Goal: Task Accomplishment & Management: Manage account settings

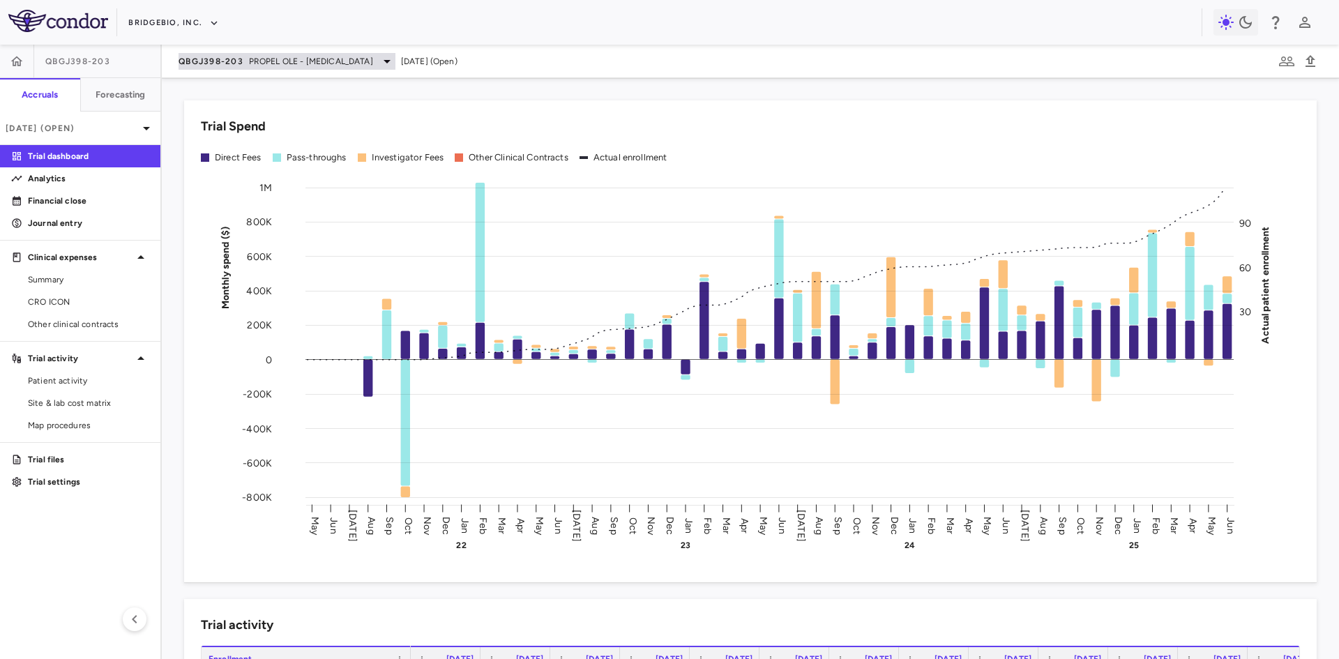
click at [262, 57] on span "PROPEL OLE - [MEDICAL_DATA]" at bounding box center [311, 61] width 124 height 13
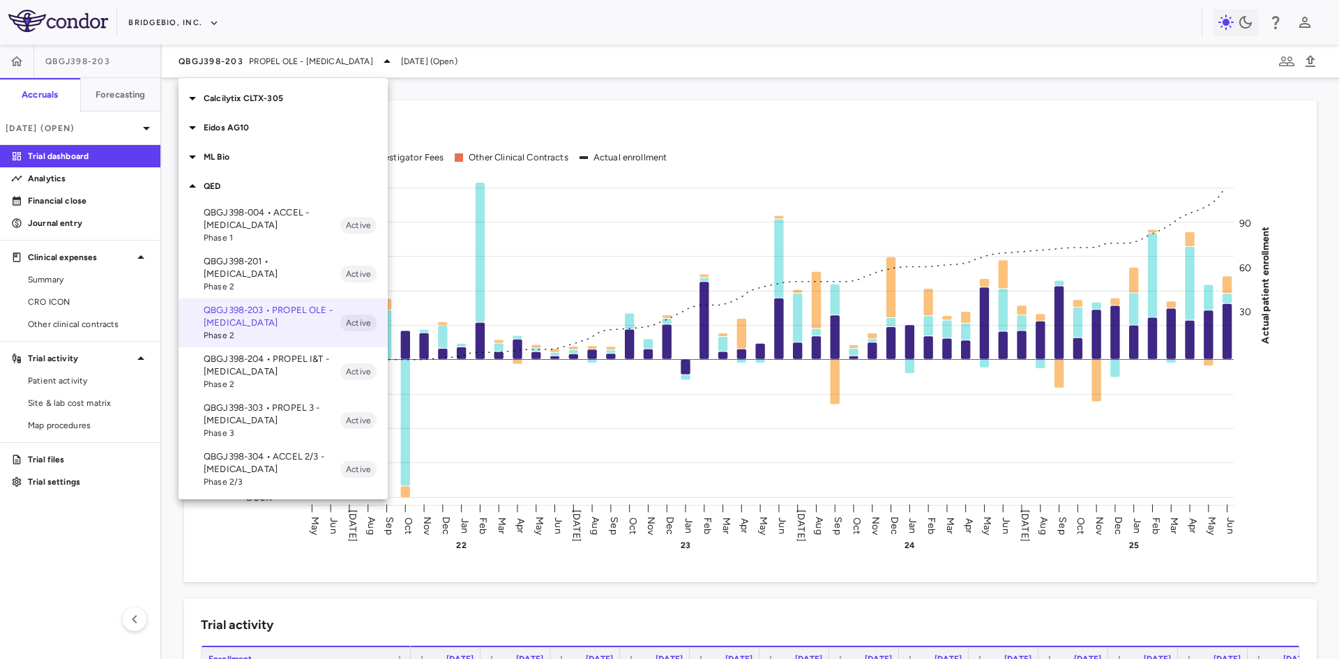
click at [247, 96] on p "Calcilytix CLTX-305" at bounding box center [296, 98] width 184 height 13
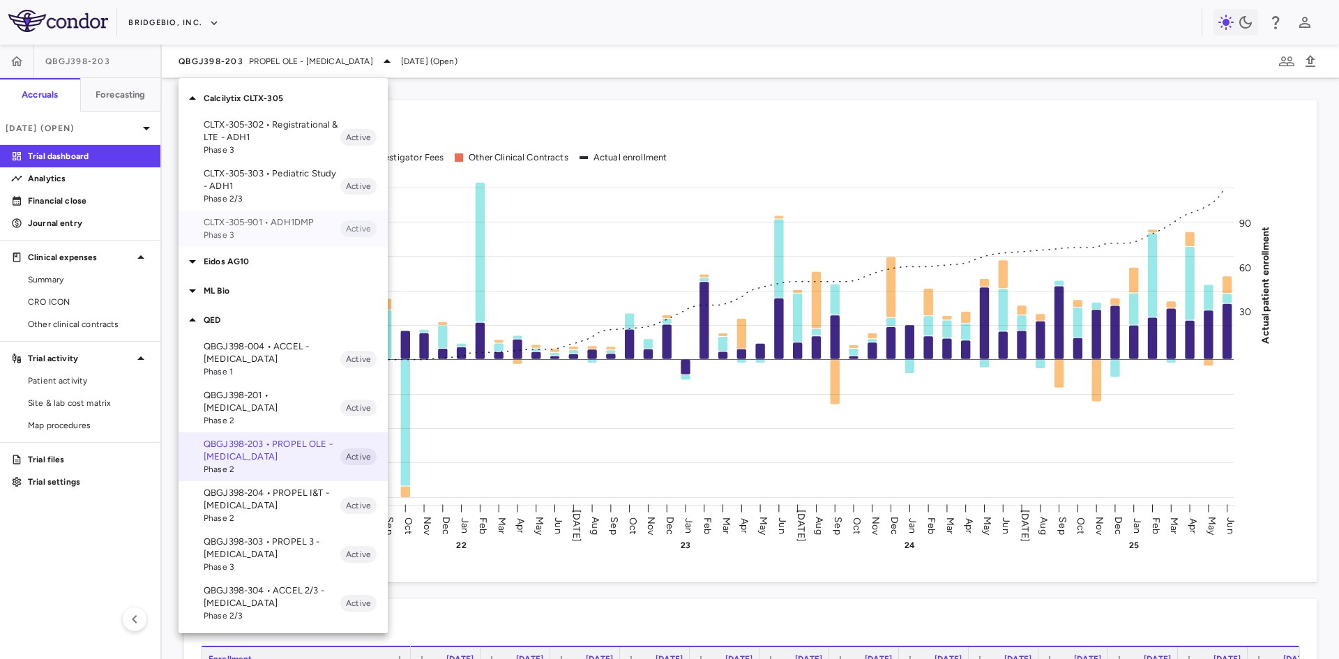
click at [261, 223] on p "CLTX-305-901 • ADH1DMP" at bounding box center [272, 222] width 137 height 13
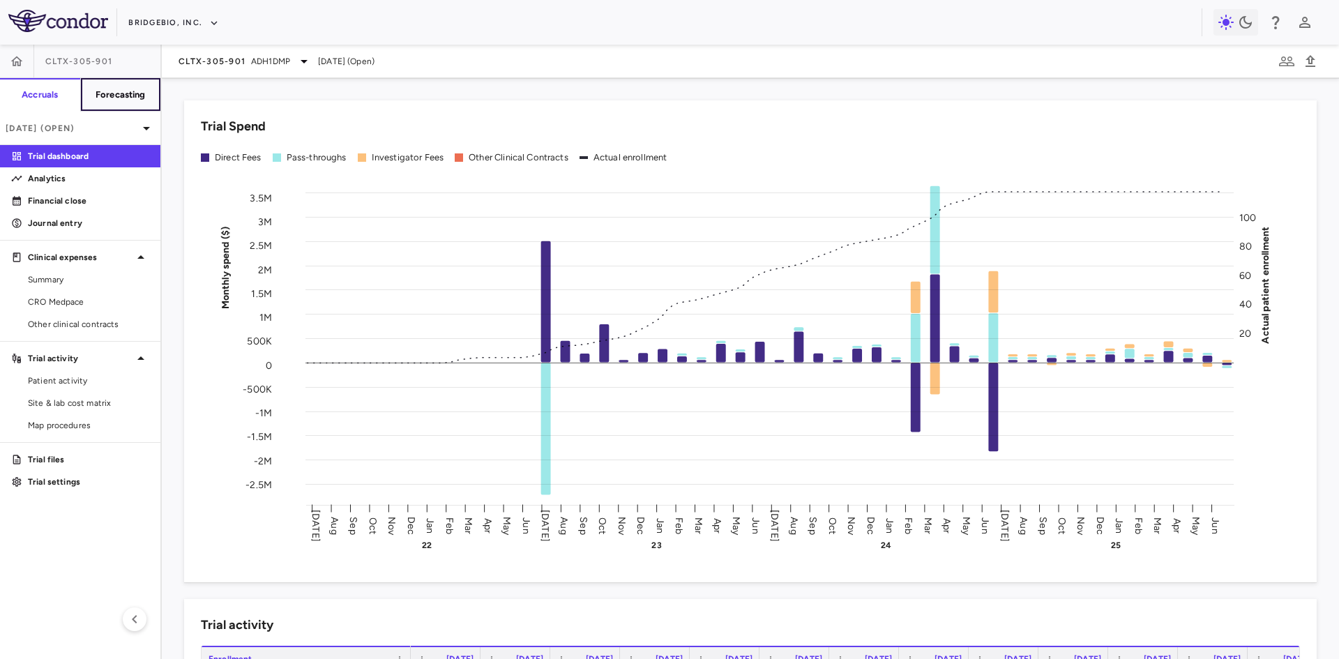
click at [120, 92] on h6 "Forecasting" at bounding box center [121, 95] width 50 height 13
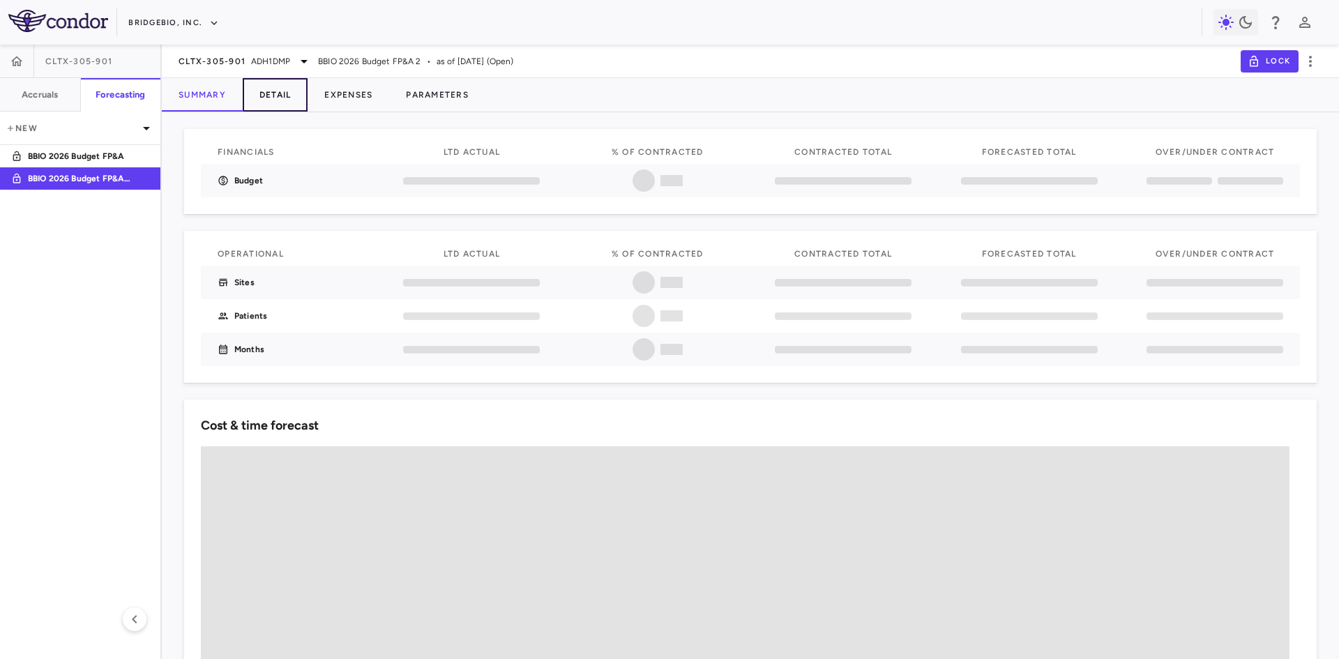
click at [261, 100] on button "Detail" at bounding box center [276, 94] width 66 height 33
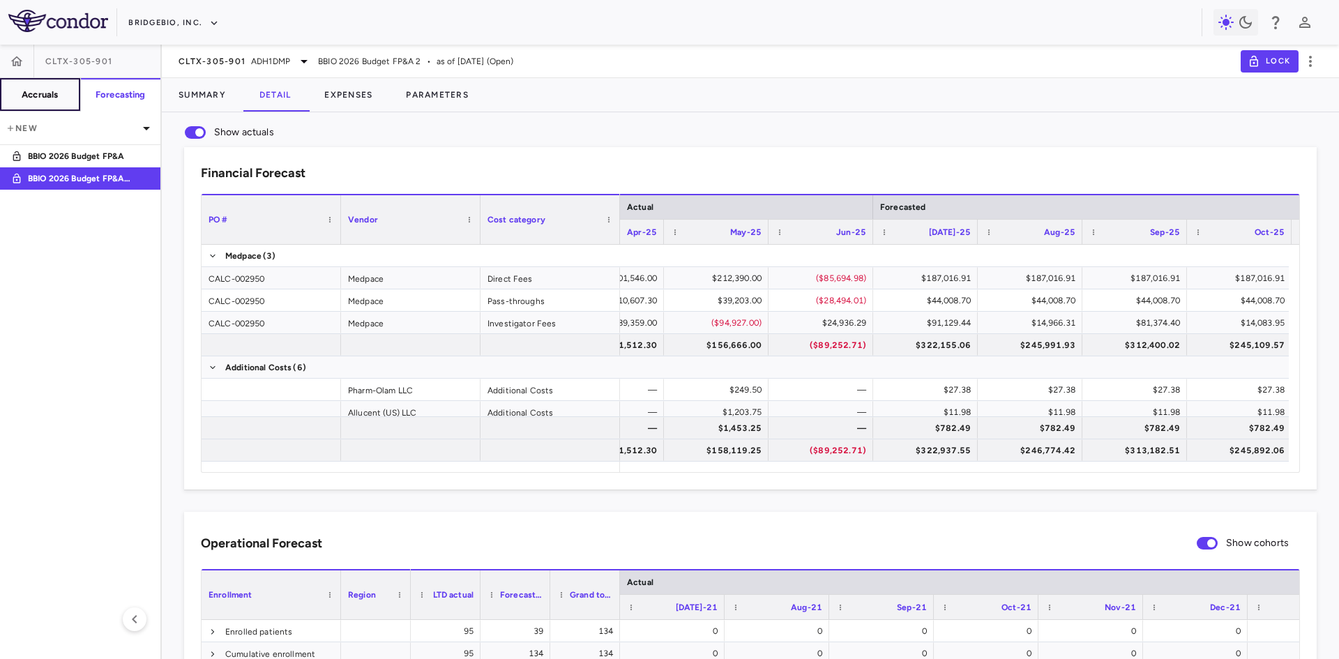
click at [12, 91] on button "Accruals" at bounding box center [40, 94] width 81 height 33
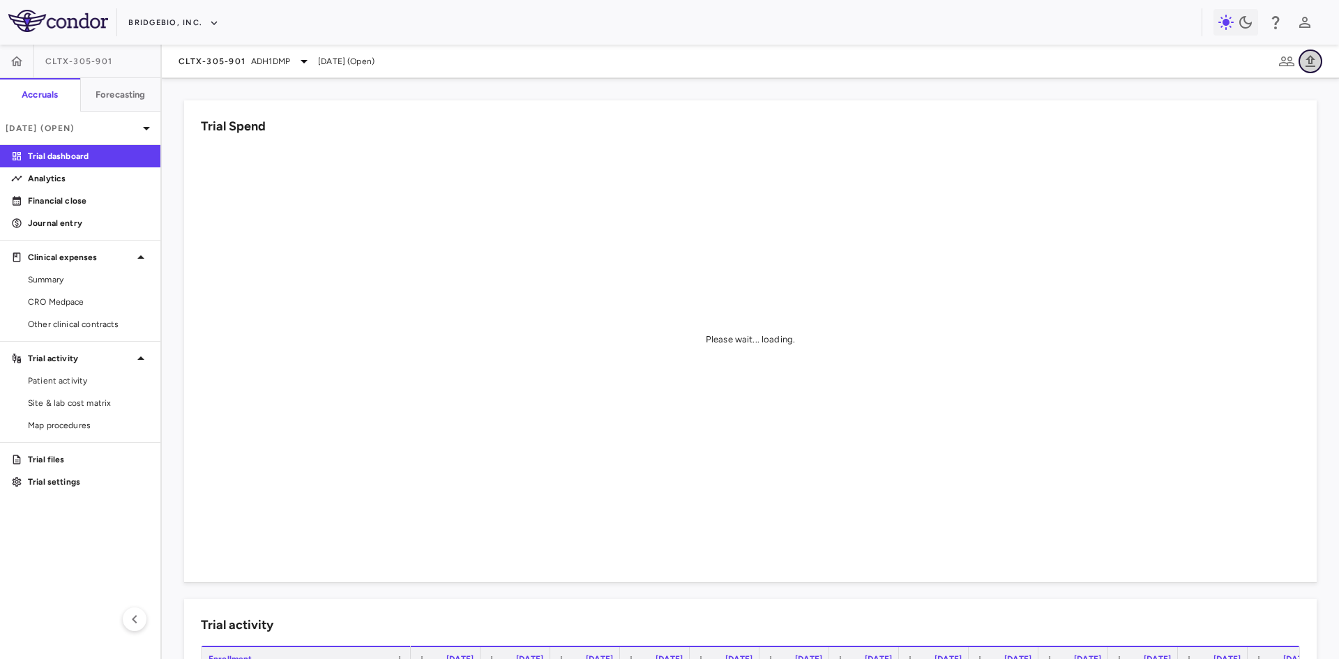
click at [1308, 61] on icon "button" at bounding box center [1311, 61] width 10 height 12
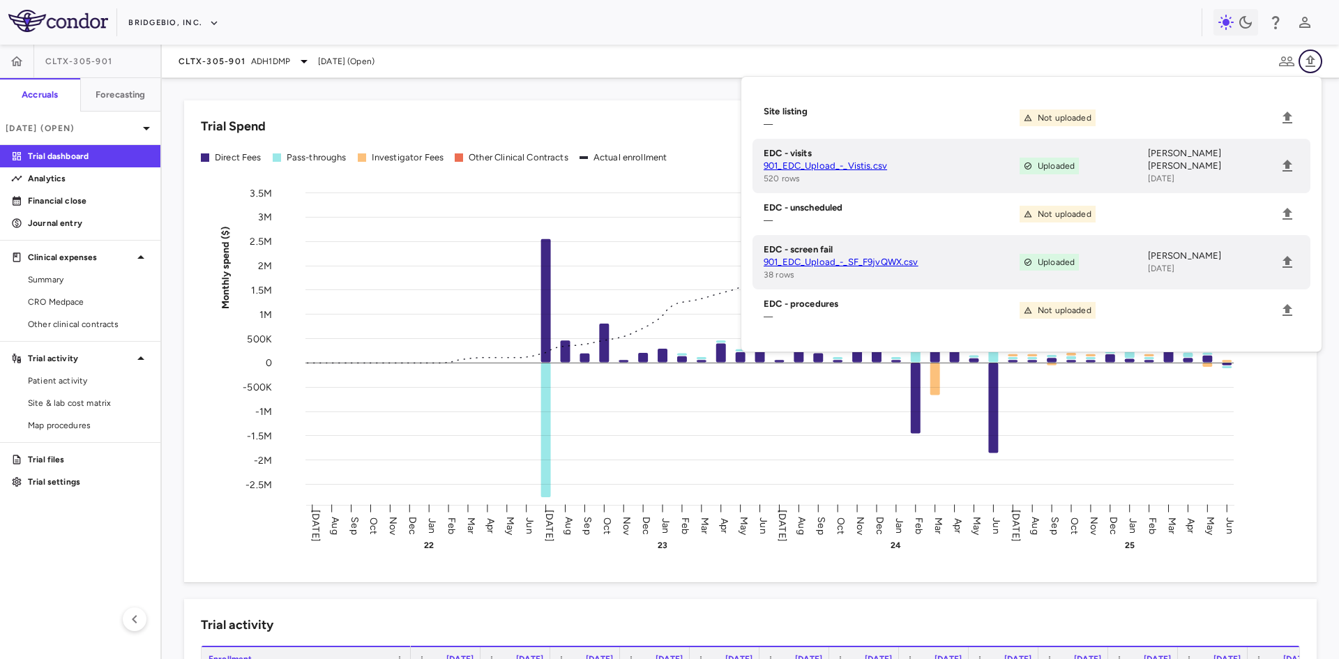
click at [1310, 58] on icon "button" at bounding box center [1310, 61] width 17 height 17
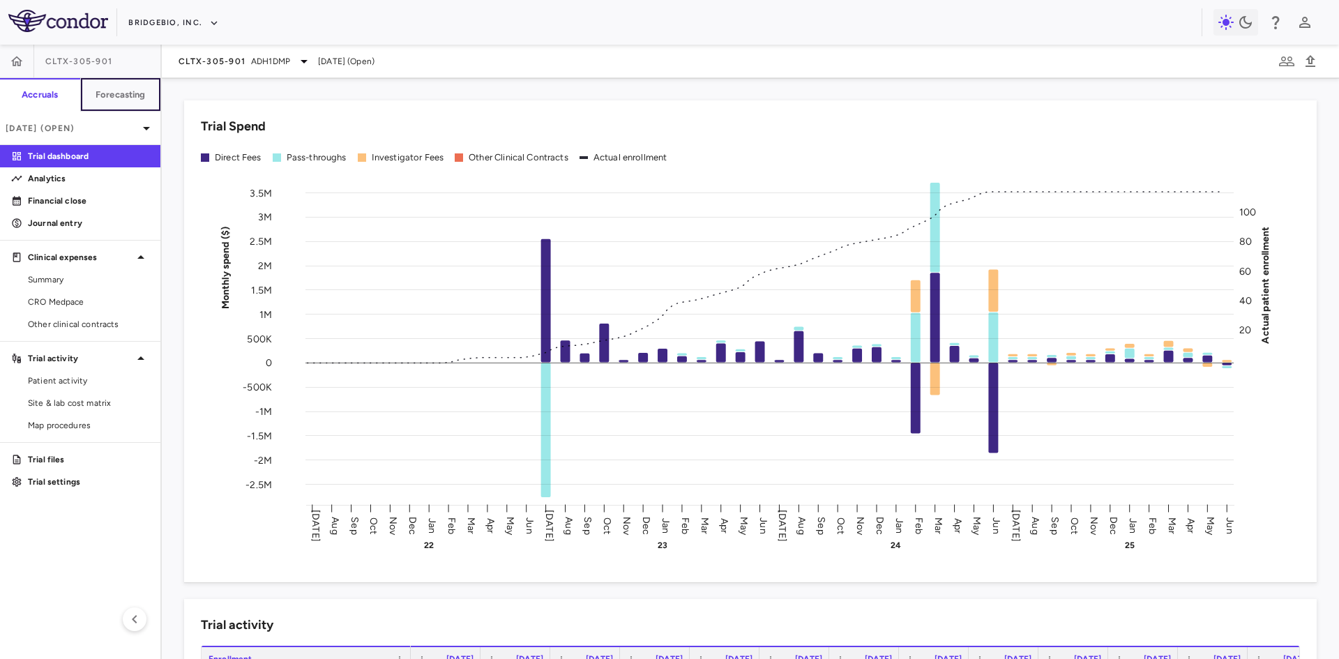
click at [116, 89] on h6 "Forecasting" at bounding box center [121, 95] width 50 height 13
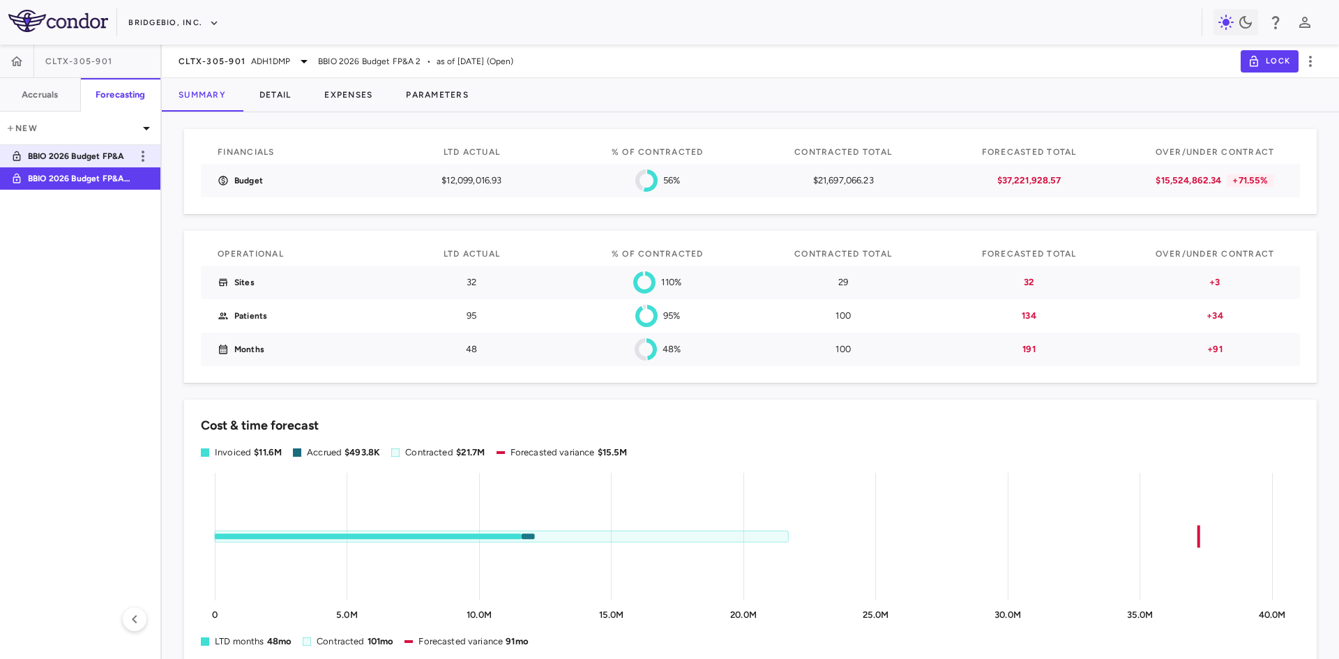
click at [96, 158] on p "BBIO 2026 Budget FP&A" at bounding box center [79, 156] width 103 height 13
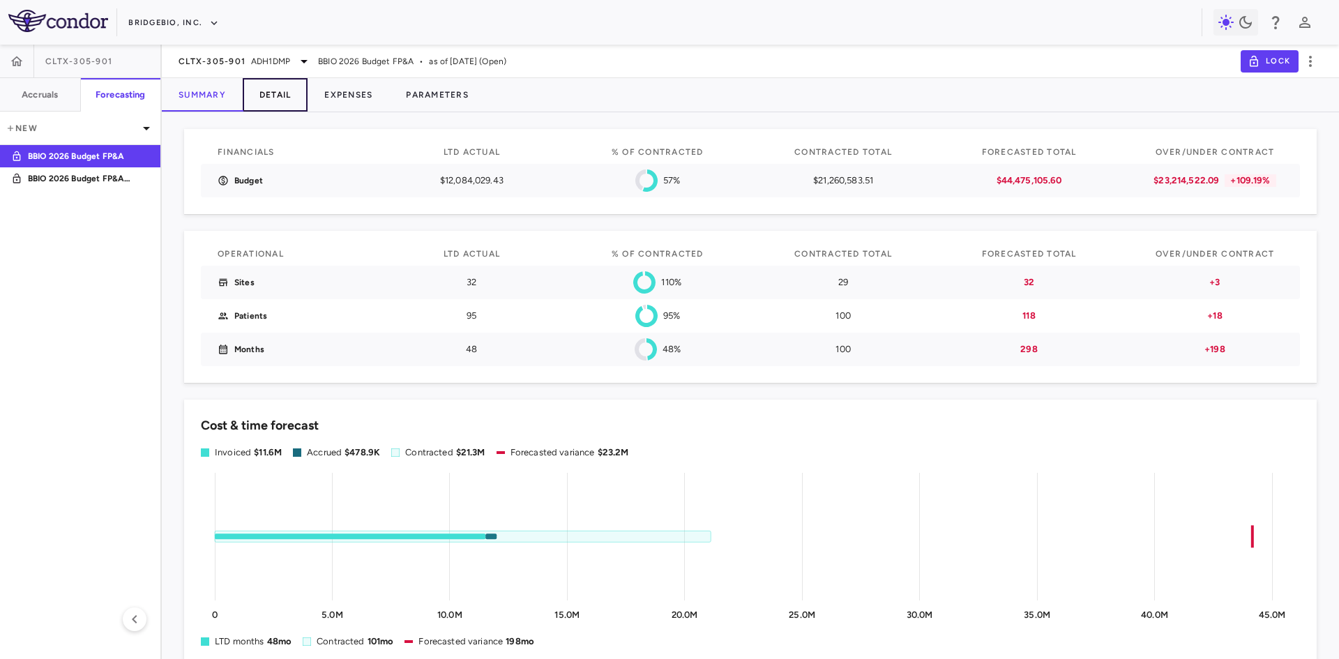
click at [284, 102] on button "Detail" at bounding box center [276, 94] width 66 height 33
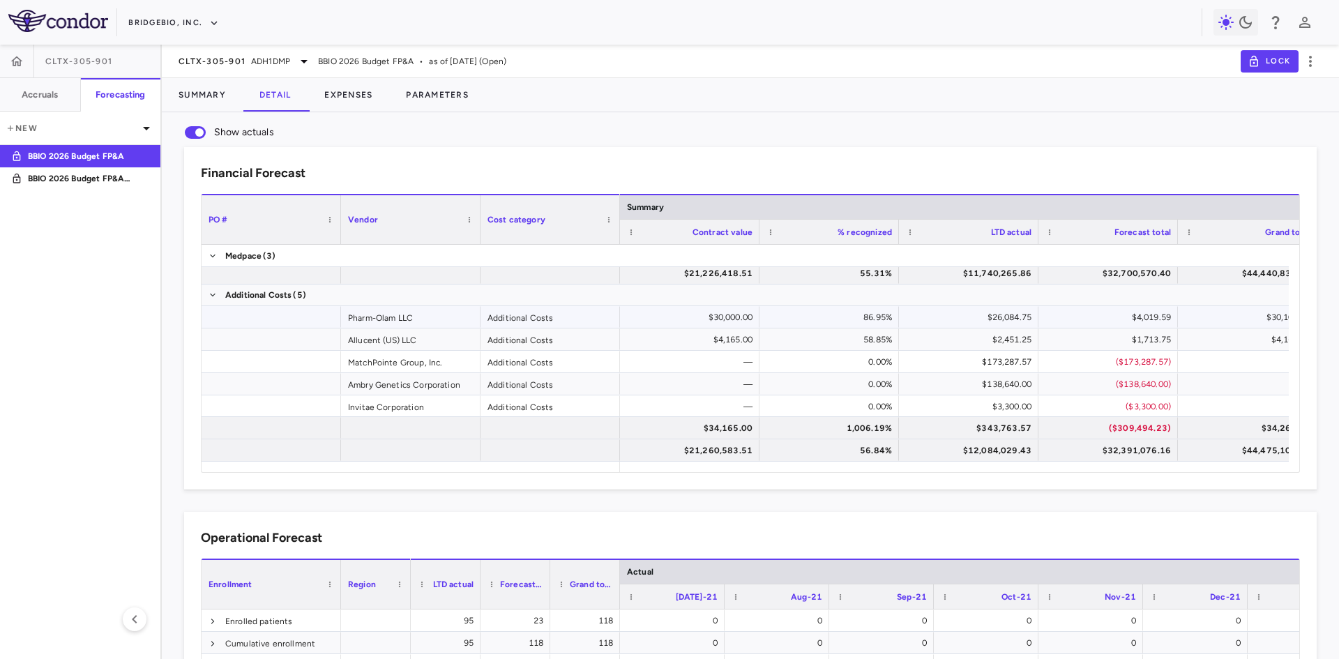
scroll to position [73, 0]
drag, startPoint x: 82, startPoint y: 176, endPoint x: 855, endPoint y: 379, distance: 799.1
click at [82, 176] on p "BBIO 2026 Budget FP&A 2" at bounding box center [79, 178] width 103 height 13
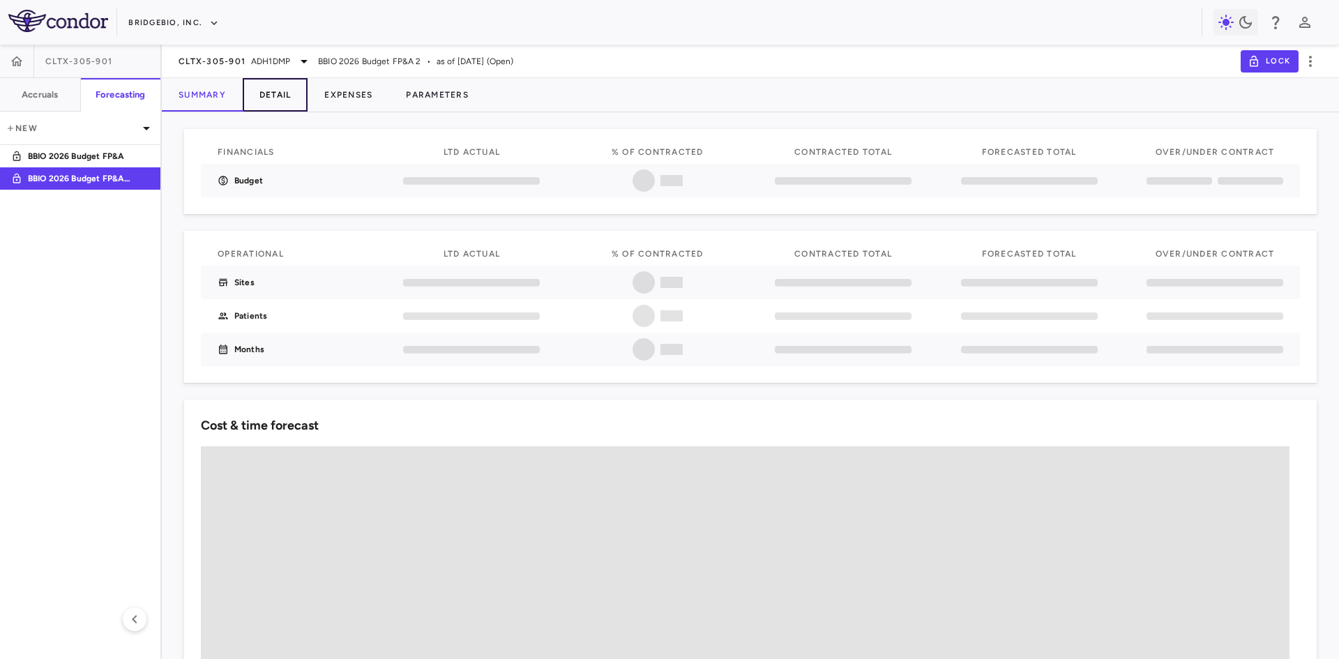
click at [274, 94] on button "Detail" at bounding box center [276, 94] width 66 height 33
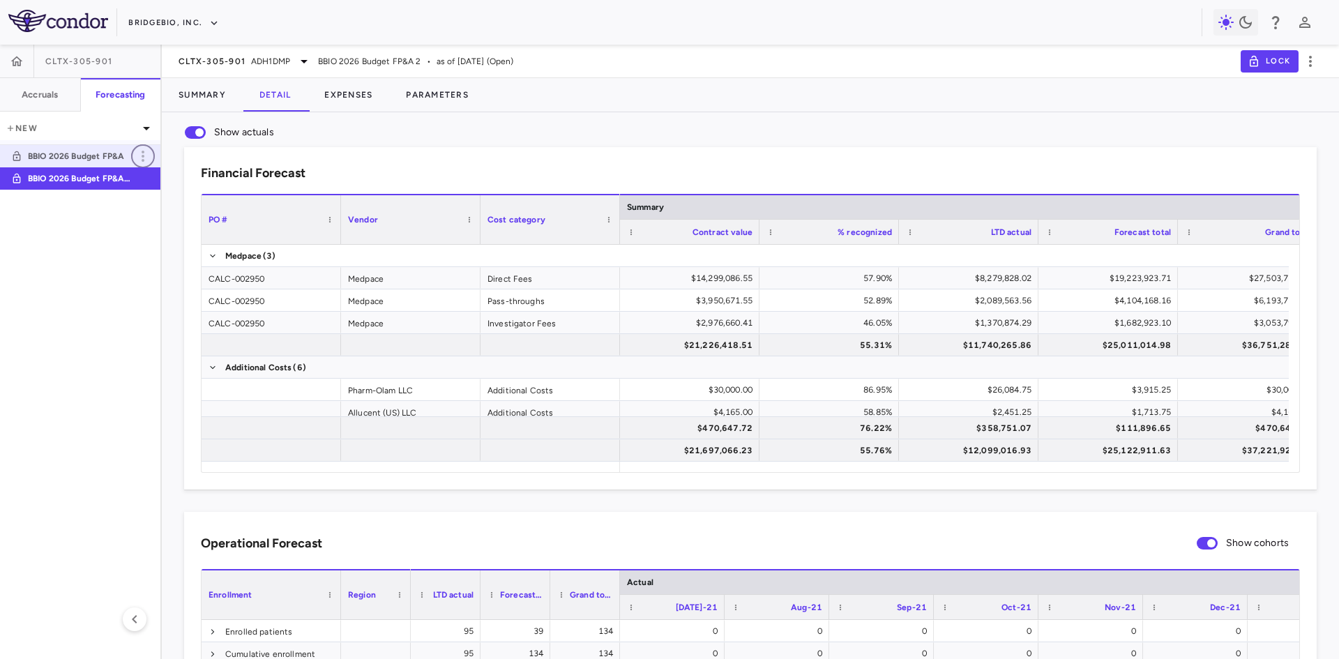
click at [142, 158] on icon "button" at bounding box center [143, 156] width 17 height 17
click at [158, 216] on div "Delete" at bounding box center [162, 216] width 62 height 24
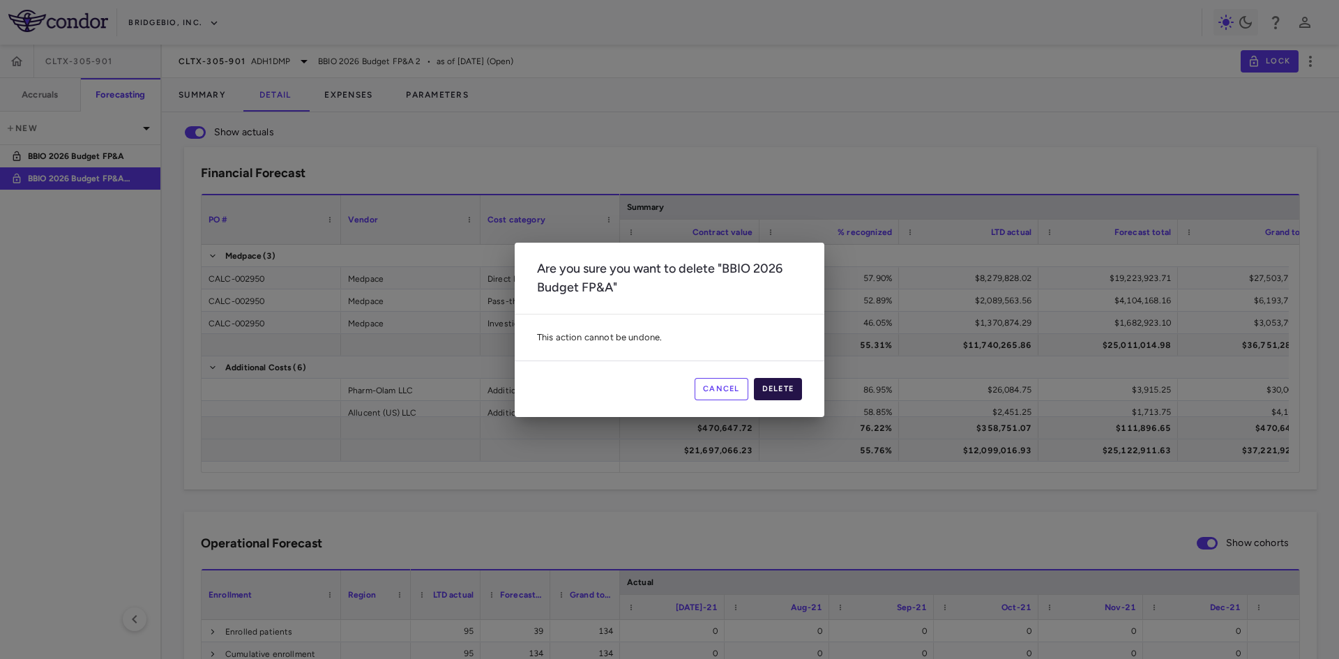
click at [779, 391] on button "Delete" at bounding box center [778, 389] width 49 height 22
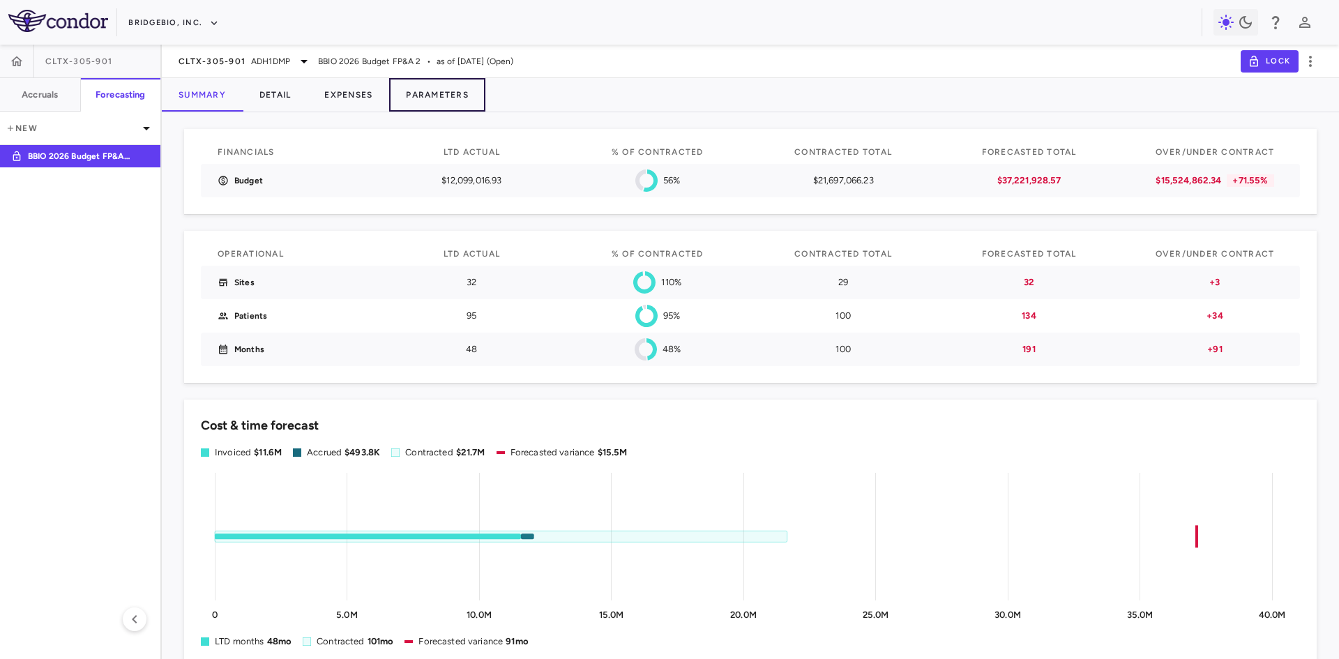
click at [429, 96] on button "Parameters" at bounding box center [437, 94] width 96 height 33
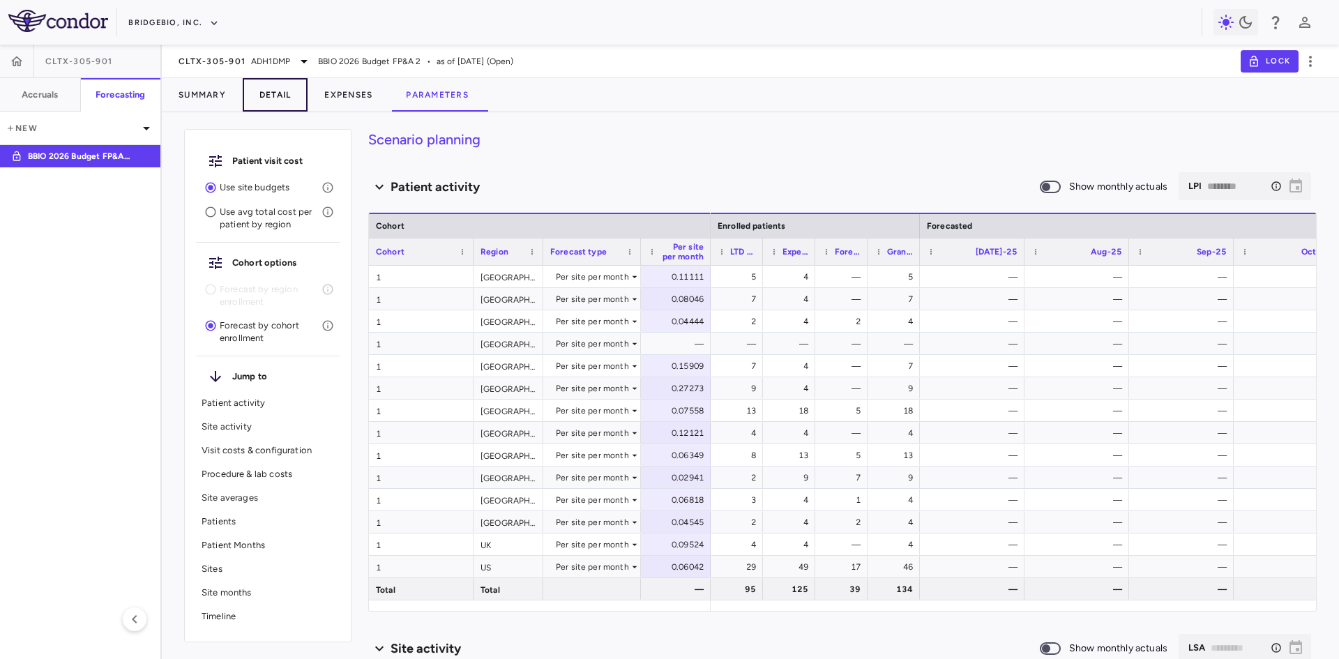
click at [274, 96] on button "Detail" at bounding box center [276, 94] width 66 height 33
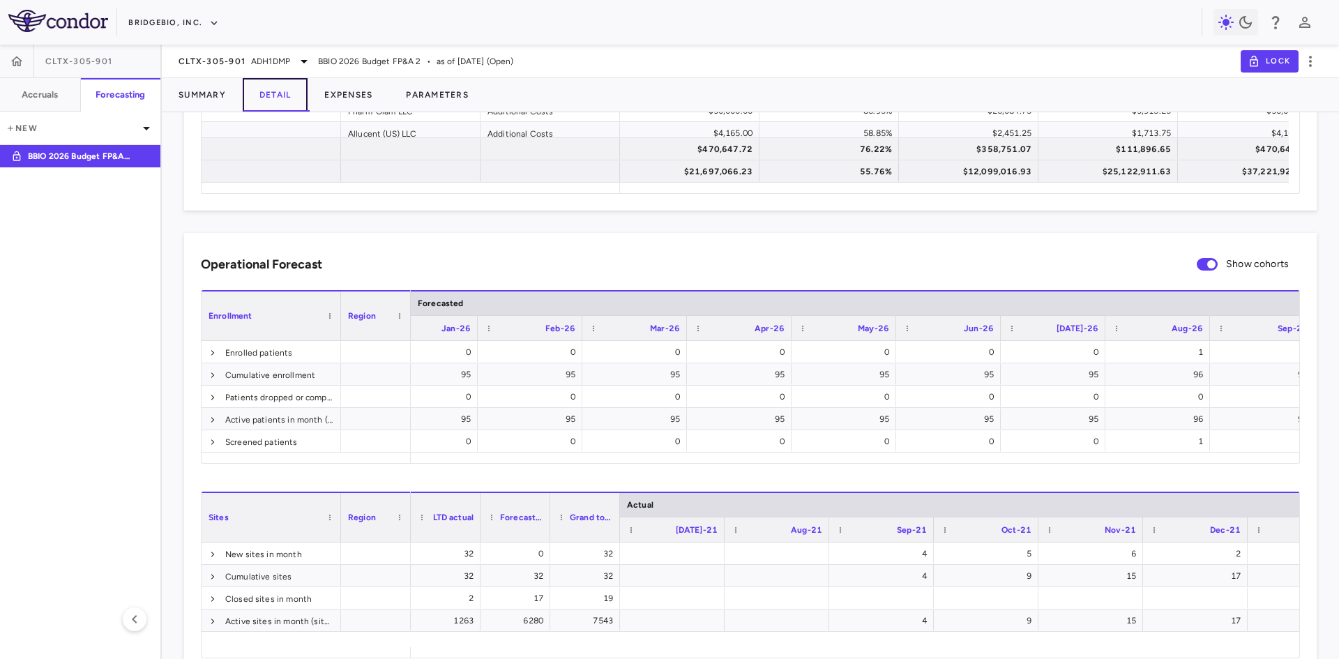
scroll to position [0, 5716]
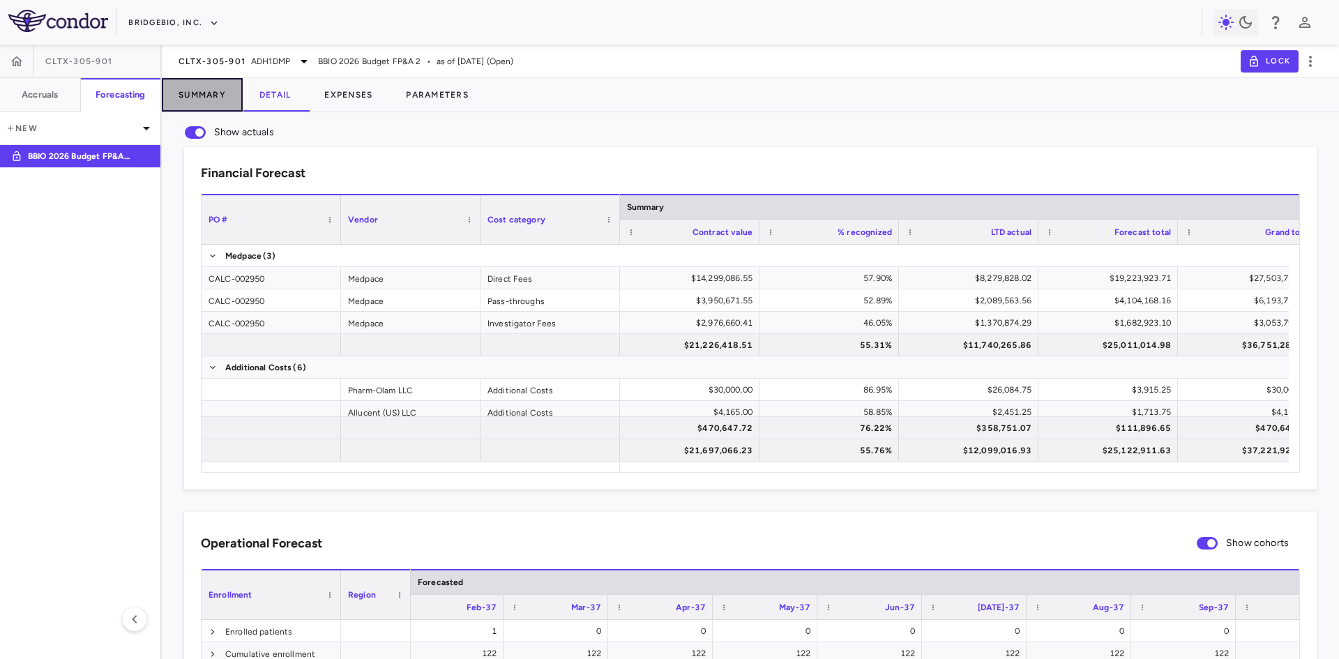
click at [210, 98] on button "Summary" at bounding box center [202, 94] width 81 height 33
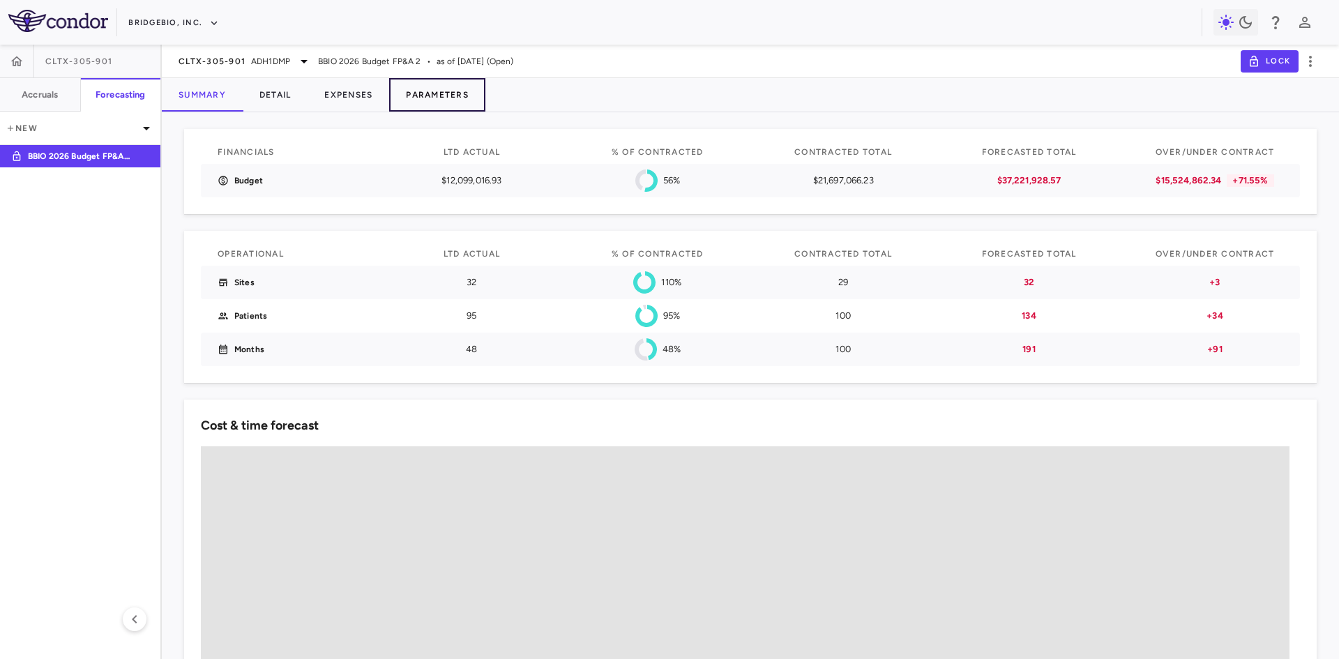
click at [446, 92] on button "Parameters" at bounding box center [437, 94] width 96 height 33
